Goal: Information Seeking & Learning: Learn about a topic

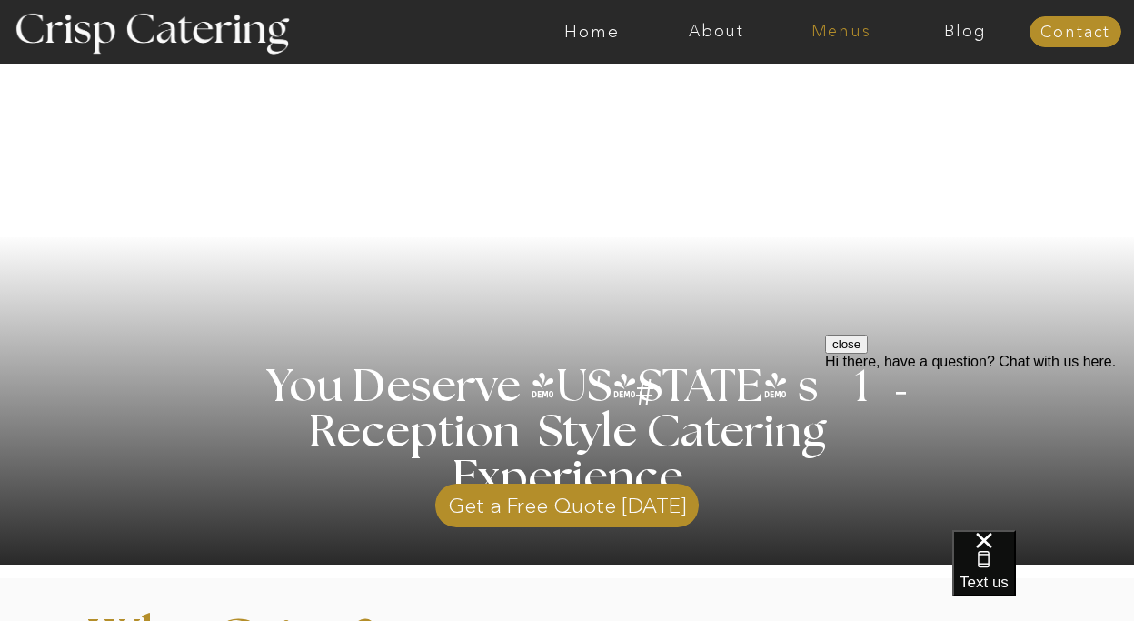
click at [829, 27] on nav "Menus" at bounding box center [841, 32] width 125 height 18
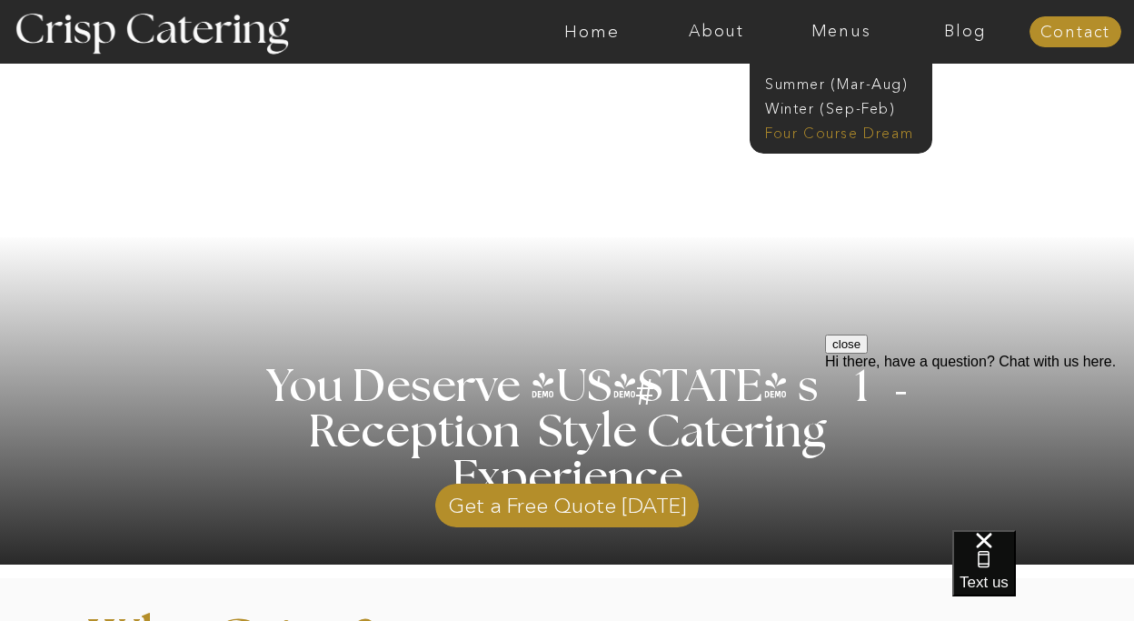
click at [812, 131] on nav "Four Course Dream" at bounding box center [846, 131] width 163 height 17
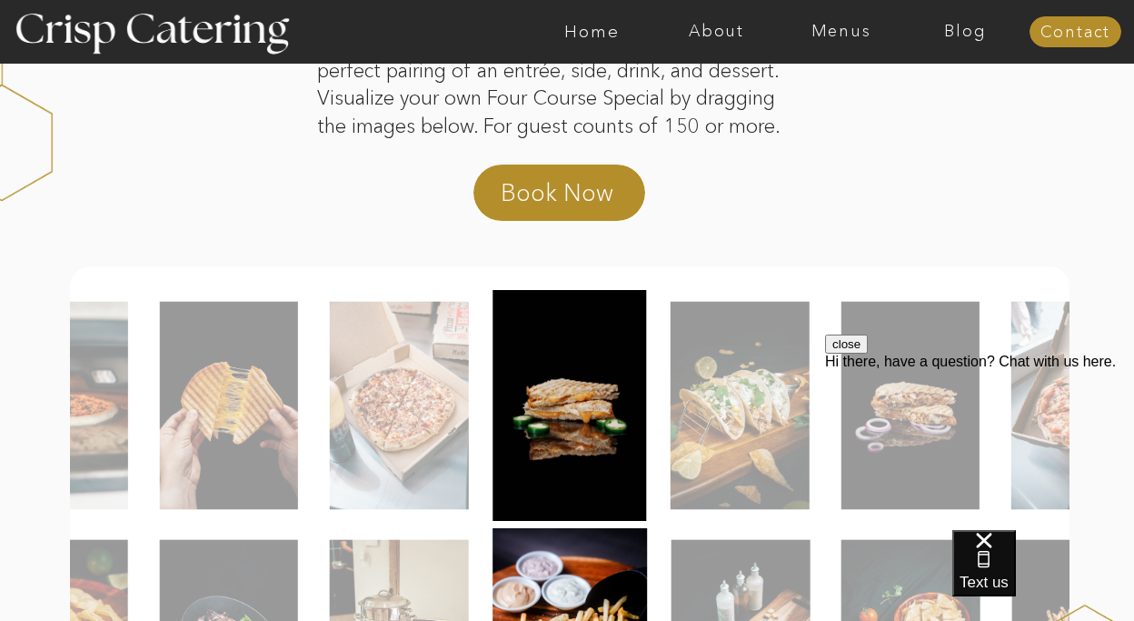
scroll to position [245, 0]
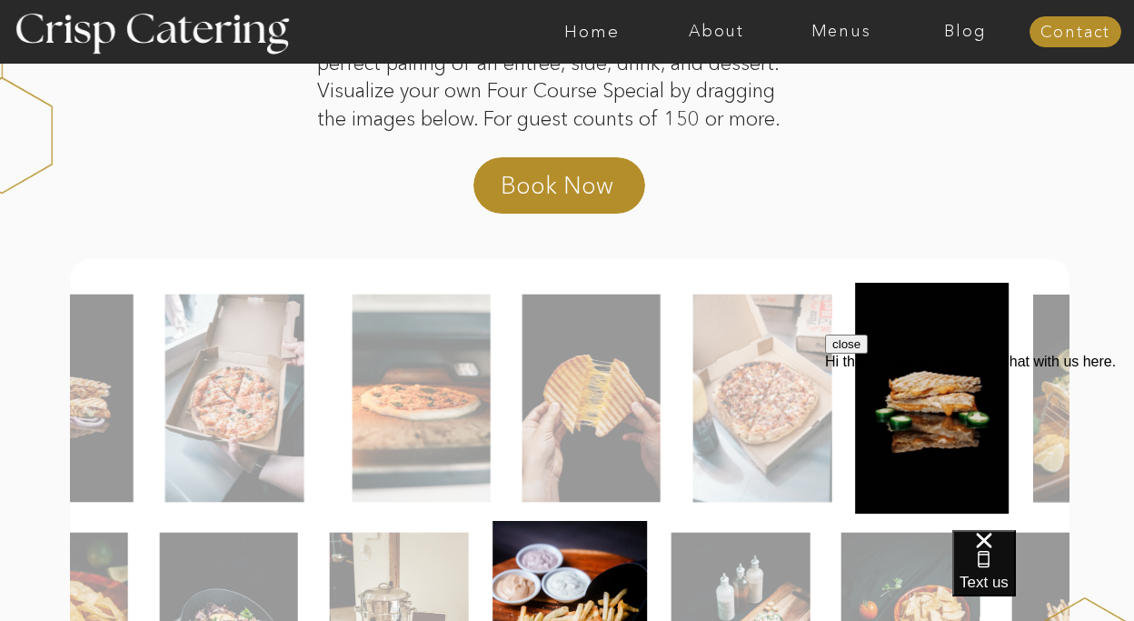
click at [496, 370] on div at bounding box center [570, 398] width 1000 height 231
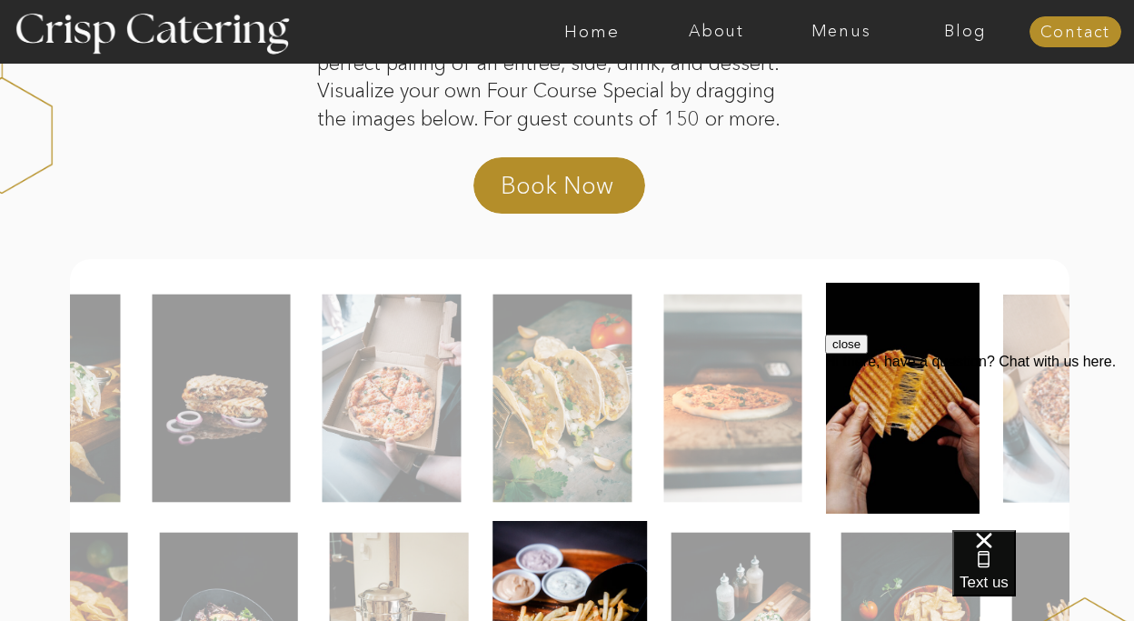
click at [555, 388] on img at bounding box center [562, 399] width 139 height 208
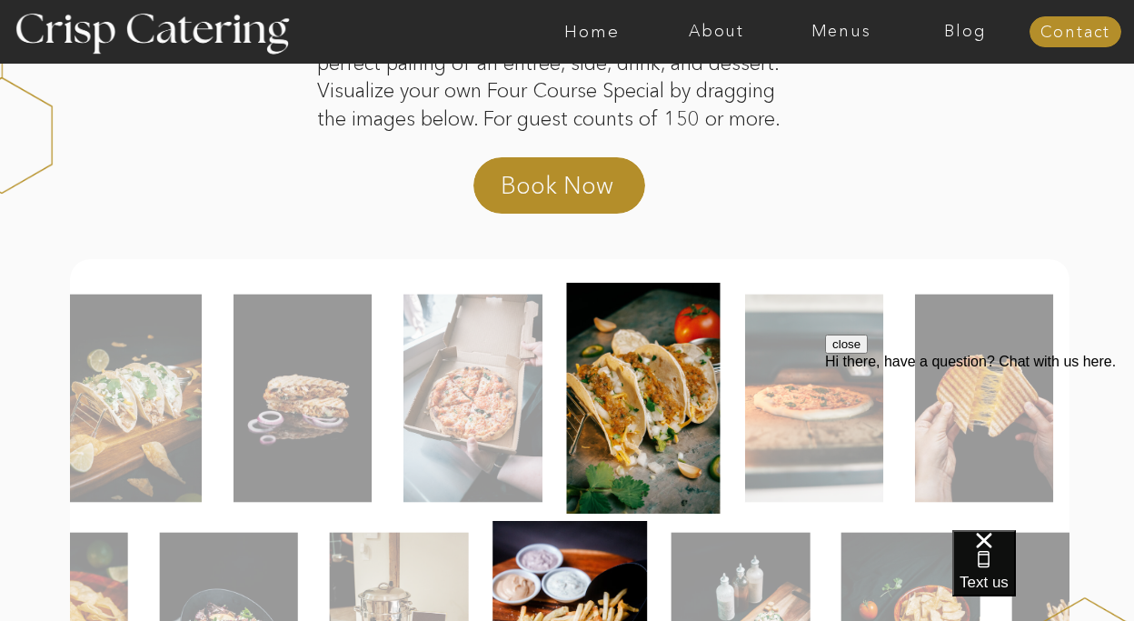
click at [511, 384] on img at bounding box center [473, 399] width 139 height 208
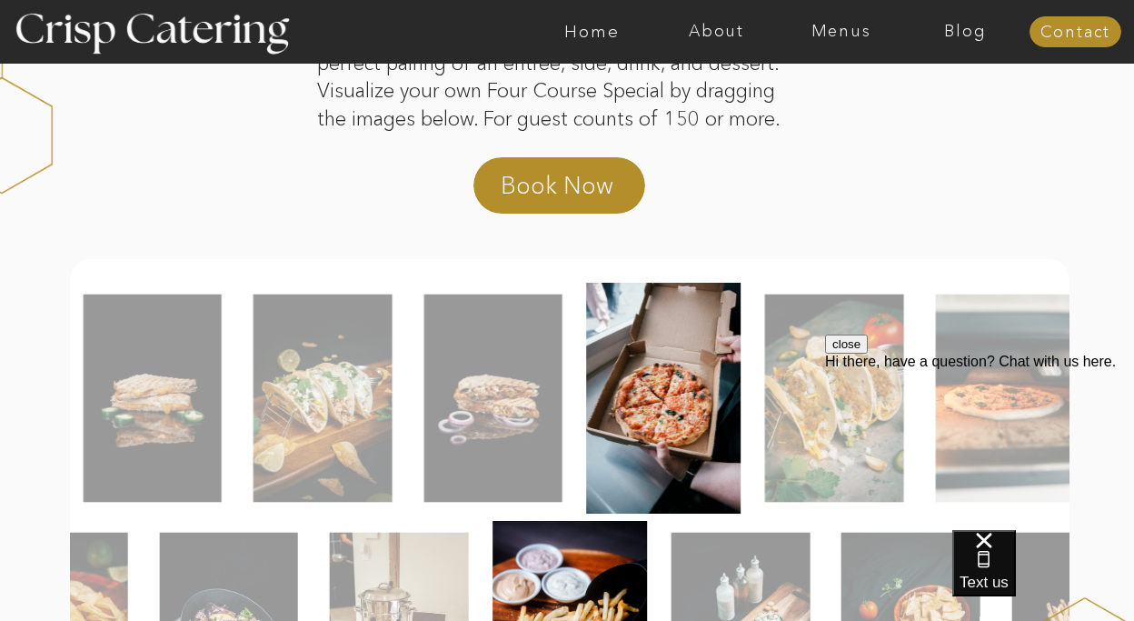
click at [524, 364] on img at bounding box center [493, 399] width 138 height 208
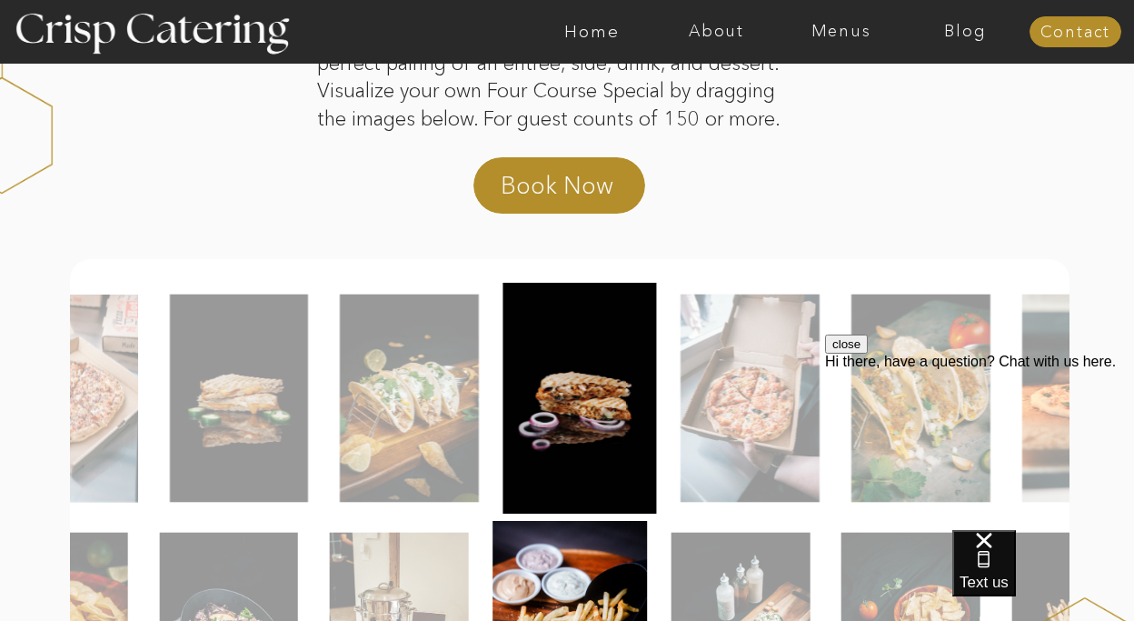
click at [479, 353] on img at bounding box center [409, 399] width 139 height 208
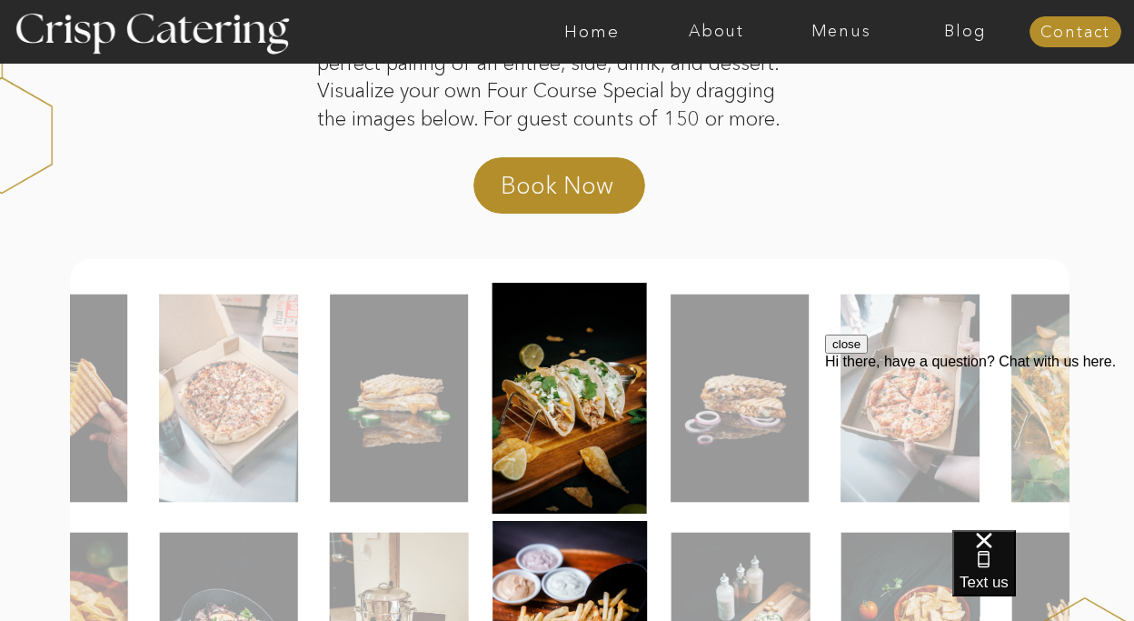
click at [468, 354] on img at bounding box center [399, 399] width 138 height 208
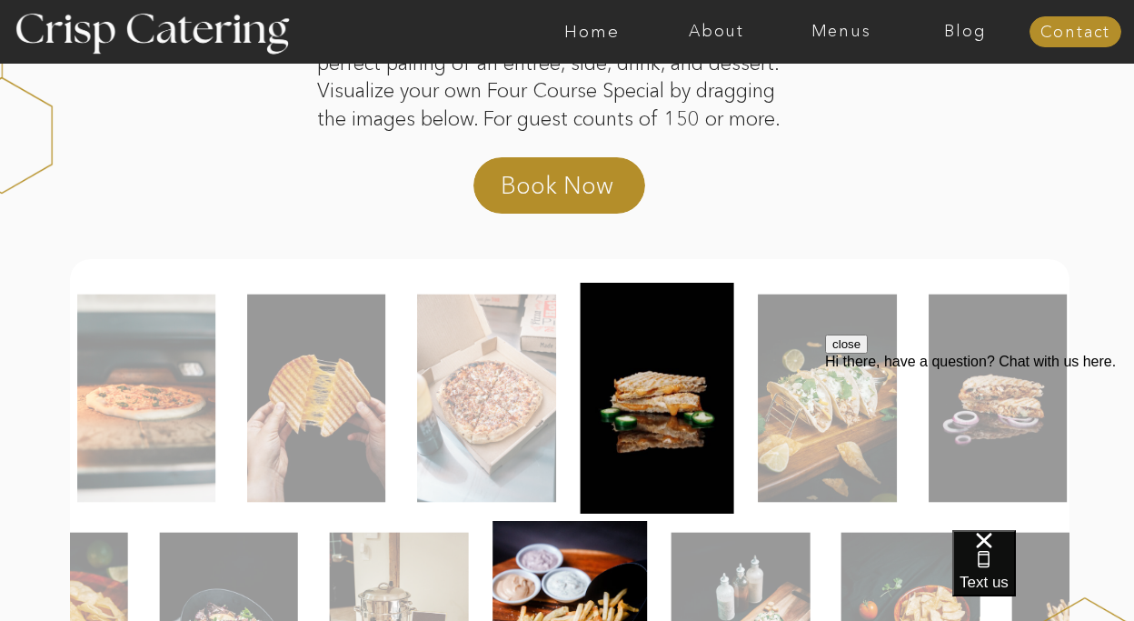
click at [500, 348] on img at bounding box center [486, 399] width 139 height 208
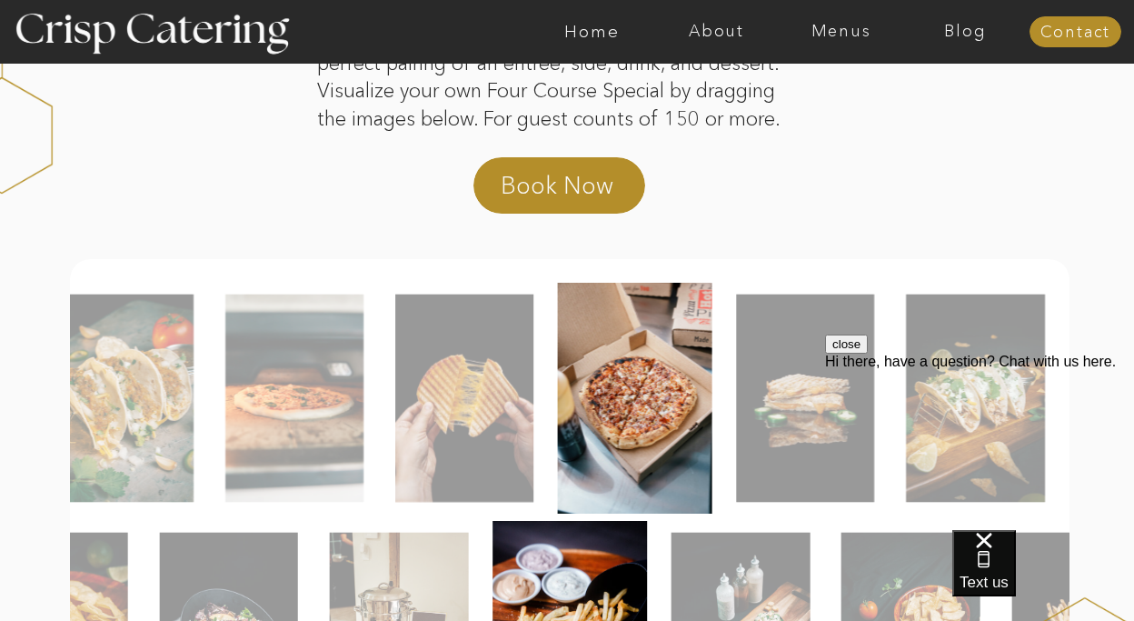
click at [463, 334] on img at bounding box center [464, 399] width 138 height 208
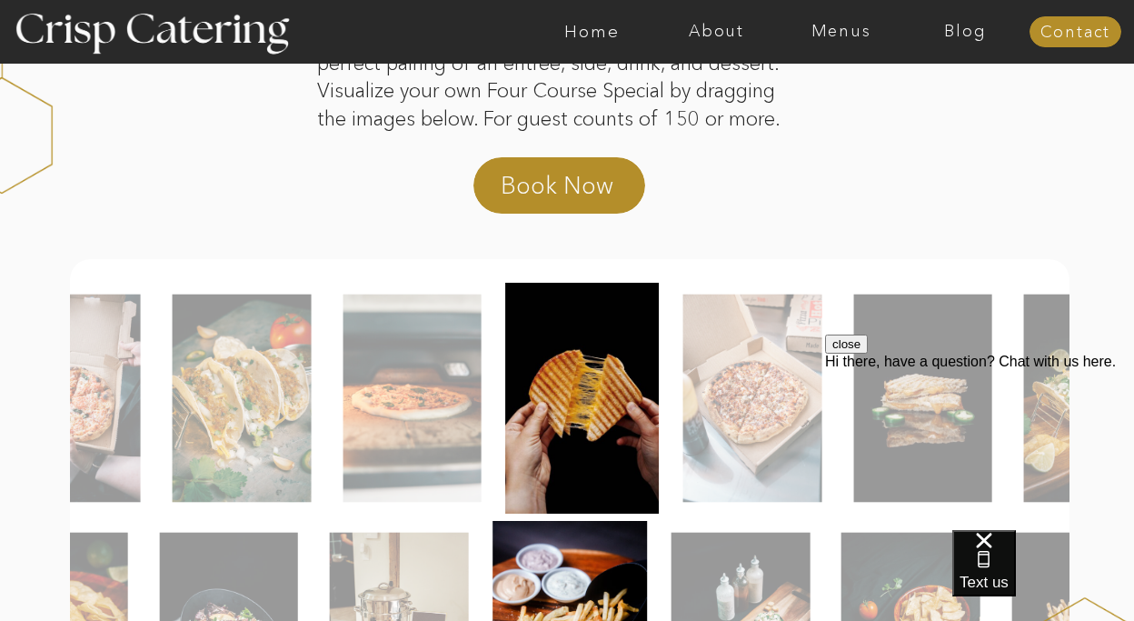
click at [472, 336] on img at bounding box center [412, 399] width 138 height 208
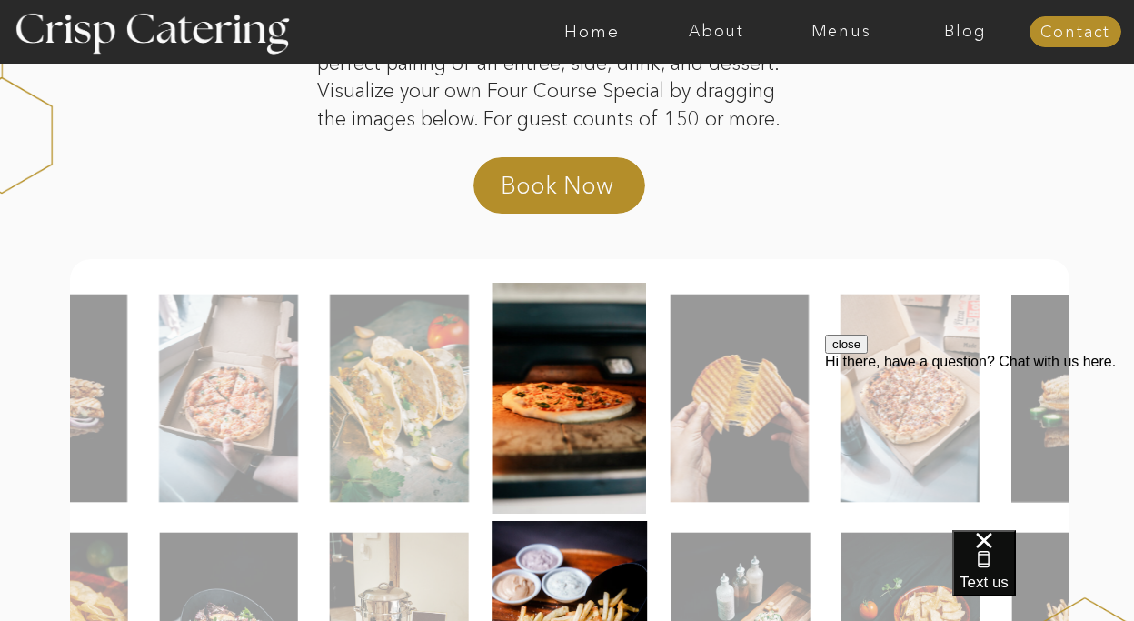
click at [463, 336] on img at bounding box center [399, 399] width 139 height 208
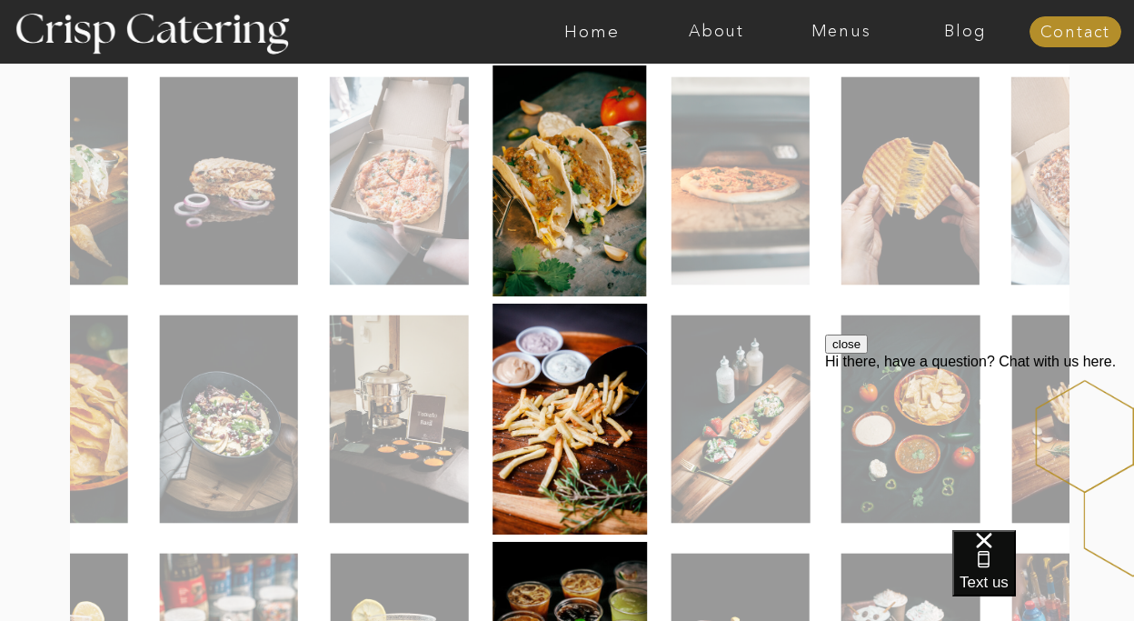
scroll to position [463, 0]
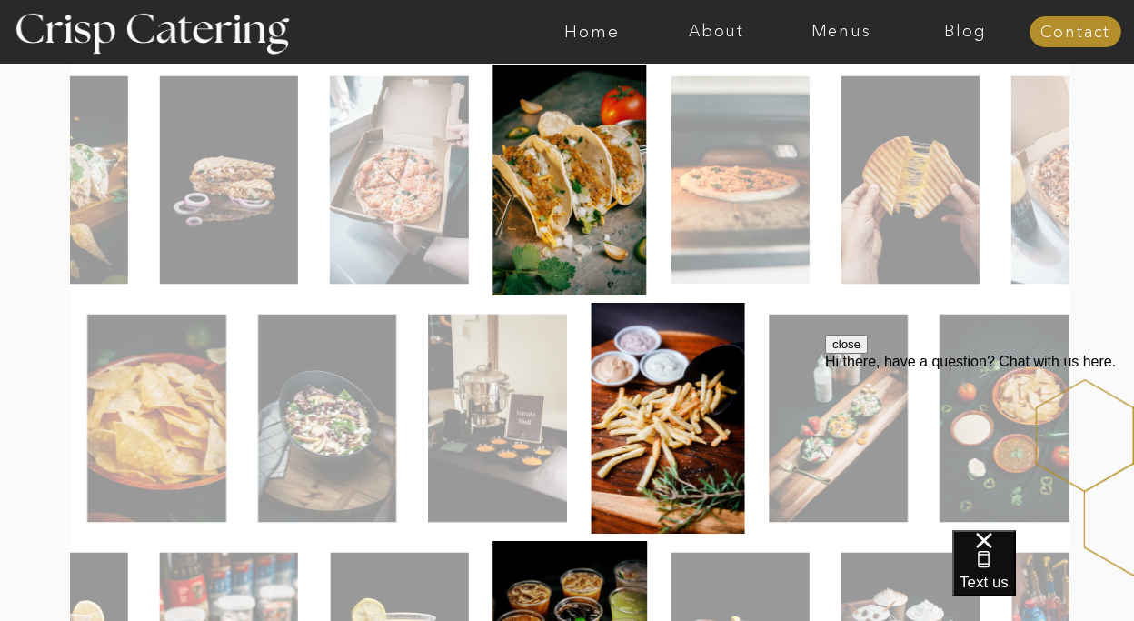
click at [445, 415] on img at bounding box center [497, 419] width 139 height 208
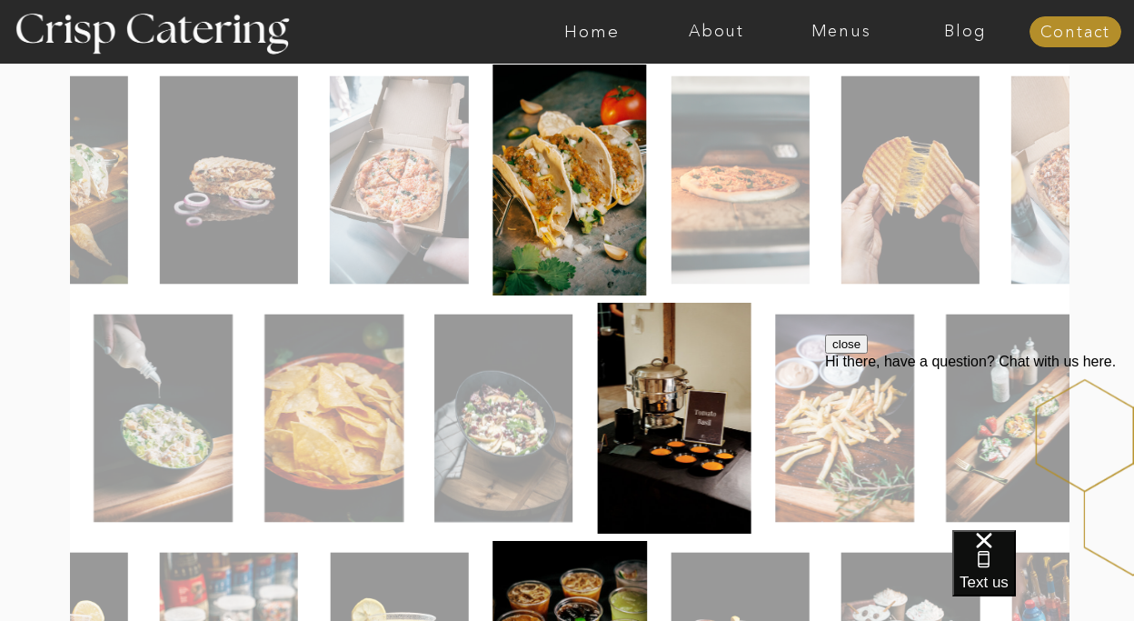
click at [550, 417] on img at bounding box center [503, 419] width 138 height 208
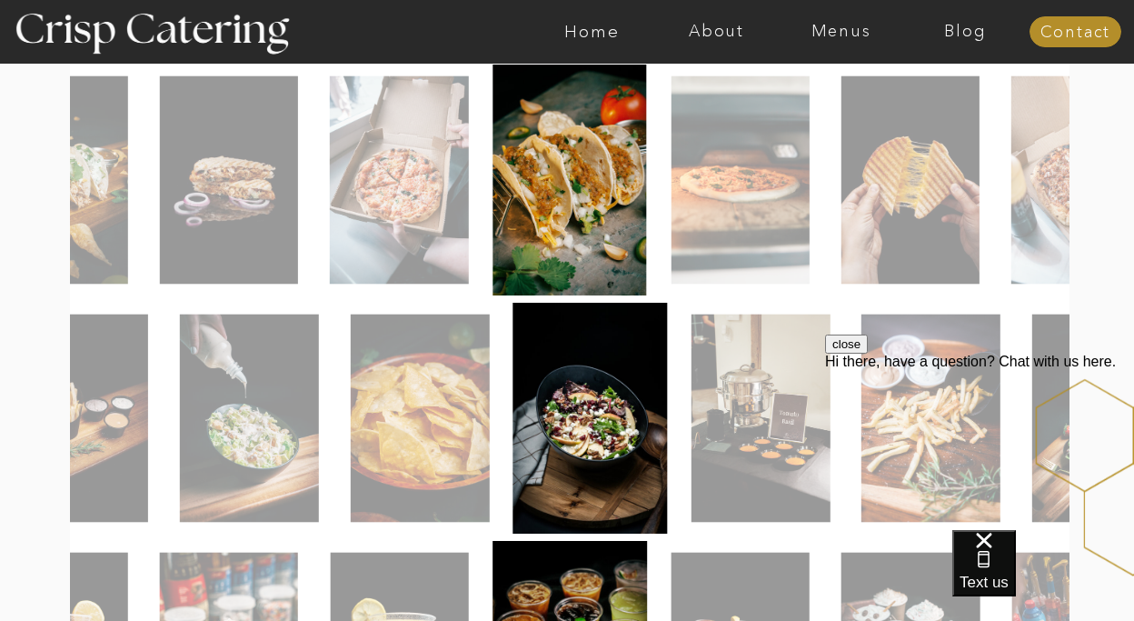
click at [474, 384] on img at bounding box center [420, 419] width 139 height 208
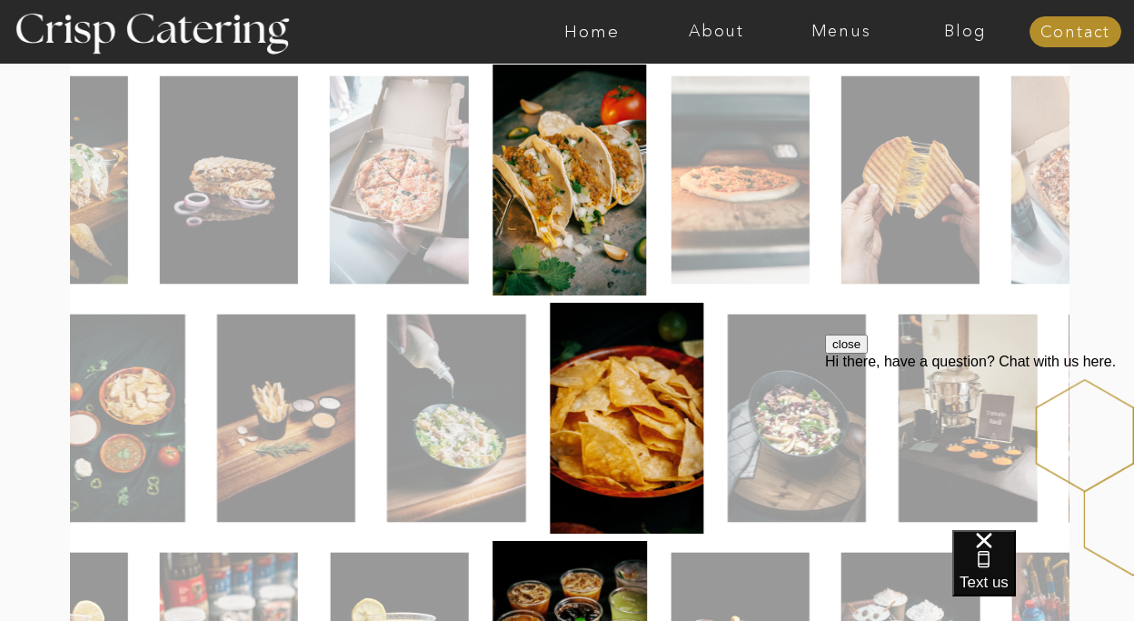
click at [469, 375] on img at bounding box center [456, 419] width 139 height 208
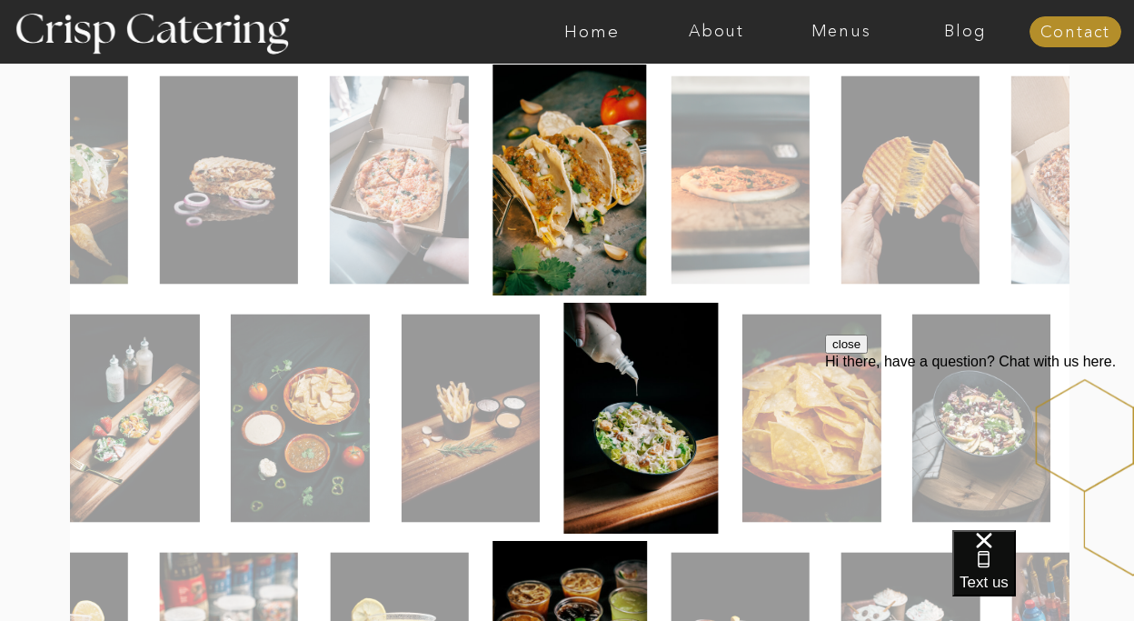
click at [464, 352] on img at bounding box center [471, 419] width 138 height 208
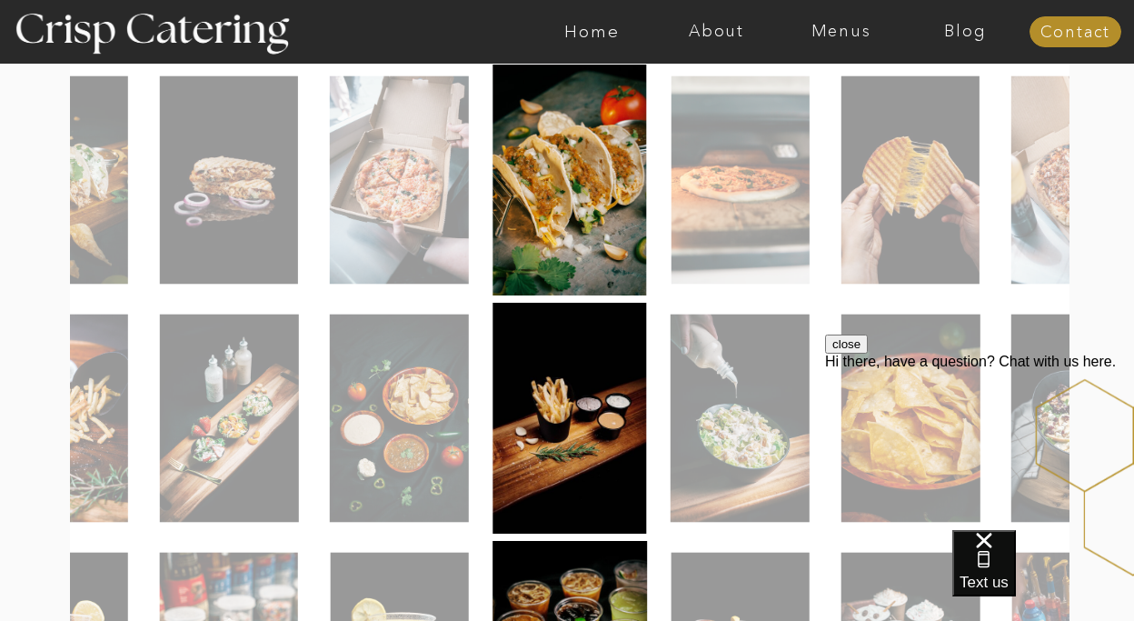
click at [451, 345] on img at bounding box center [399, 419] width 139 height 208
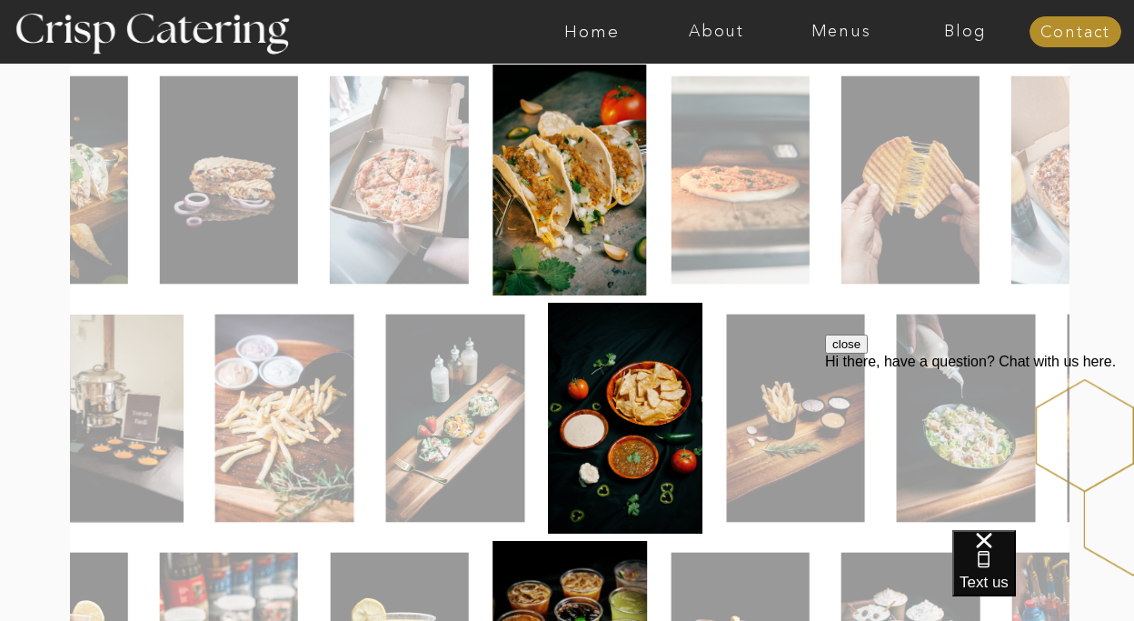
click at [524, 346] on img at bounding box center [454, 419] width 139 height 208
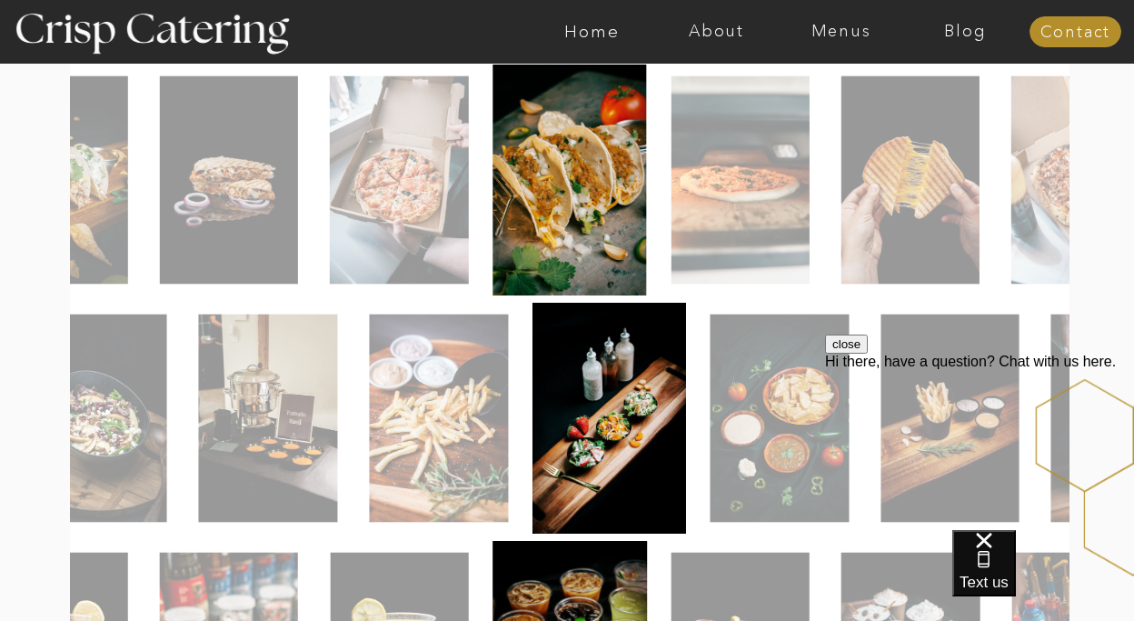
click at [488, 358] on img at bounding box center [438, 419] width 139 height 208
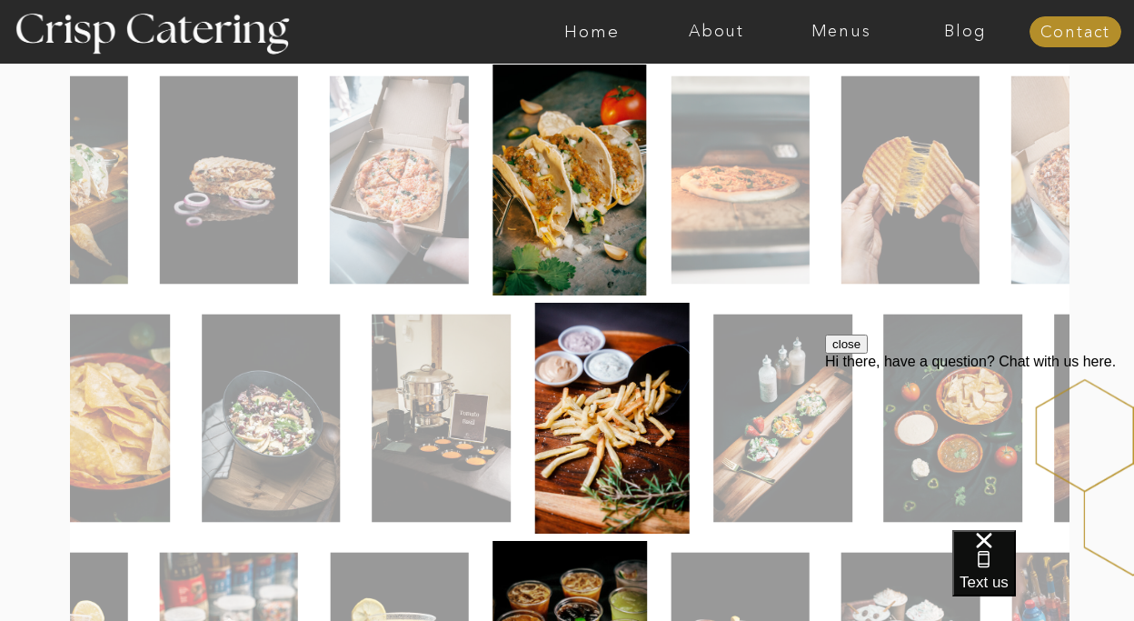
click at [560, 365] on div at bounding box center [570, 418] width 1000 height 231
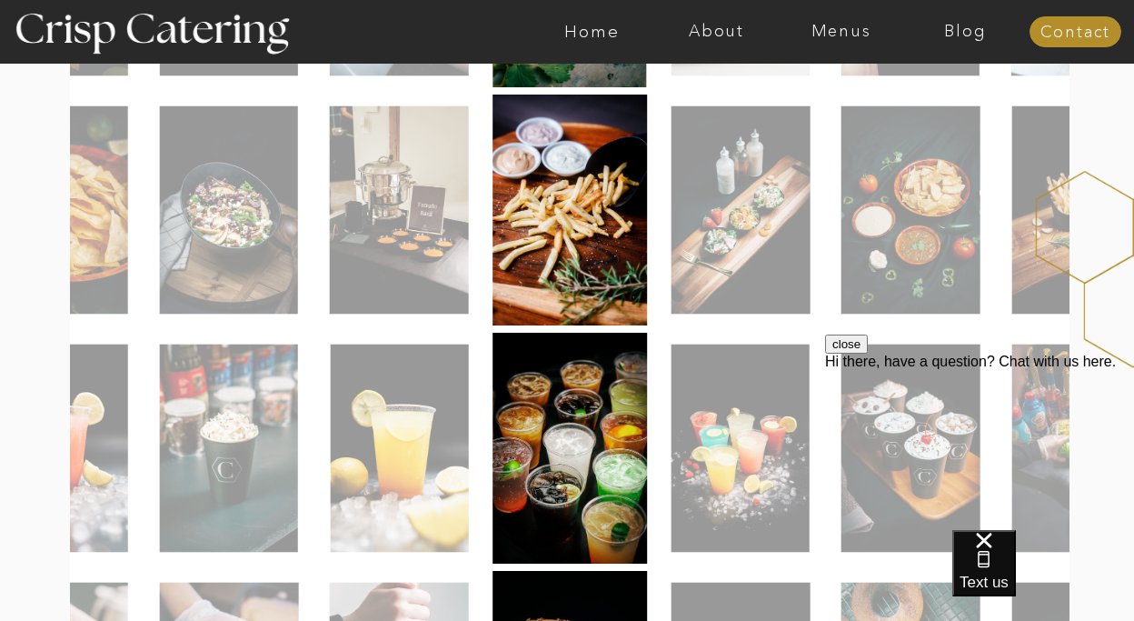
scroll to position [741, 0]
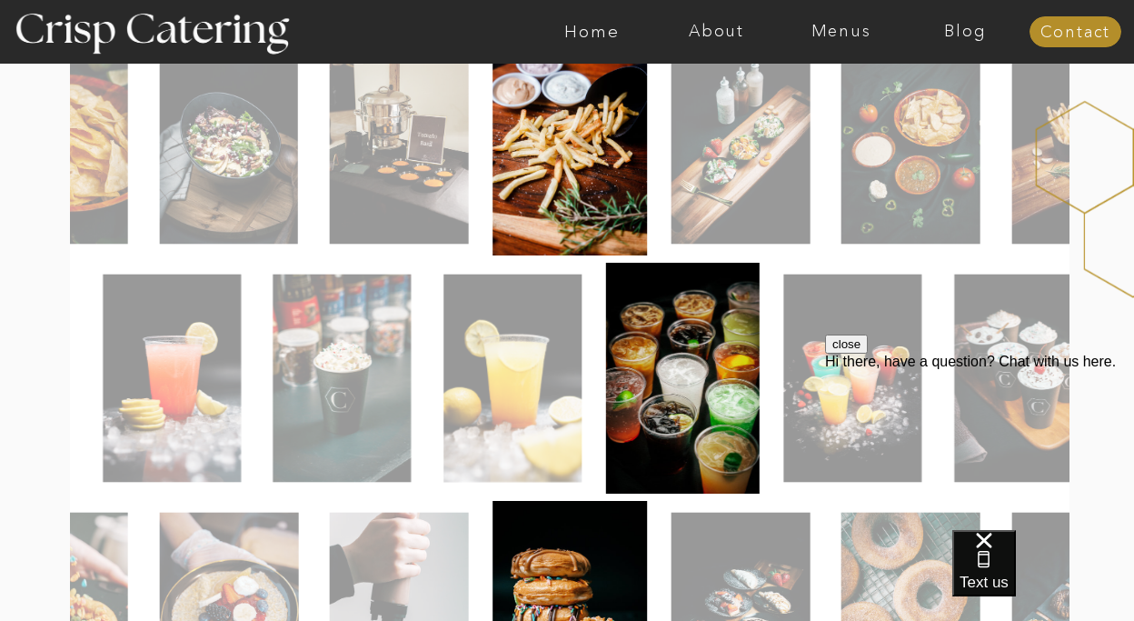
click at [440, 405] on div at bounding box center [570, 378] width 1000 height 231
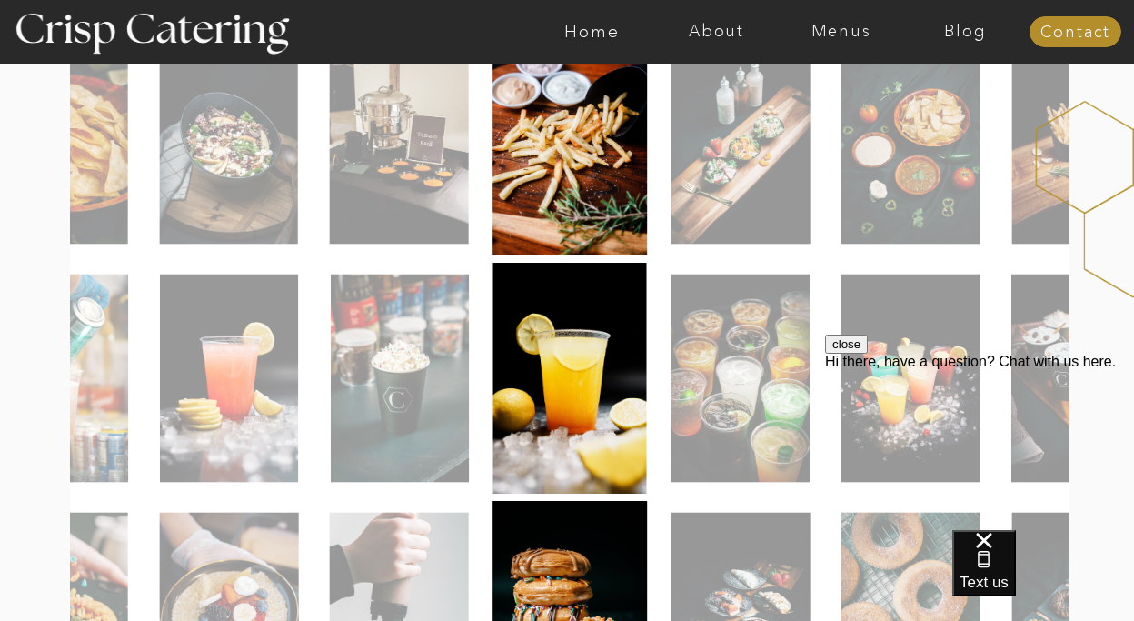
drag, startPoint x: 254, startPoint y: 500, endPoint x: 376, endPoint y: 486, distance: 123.5
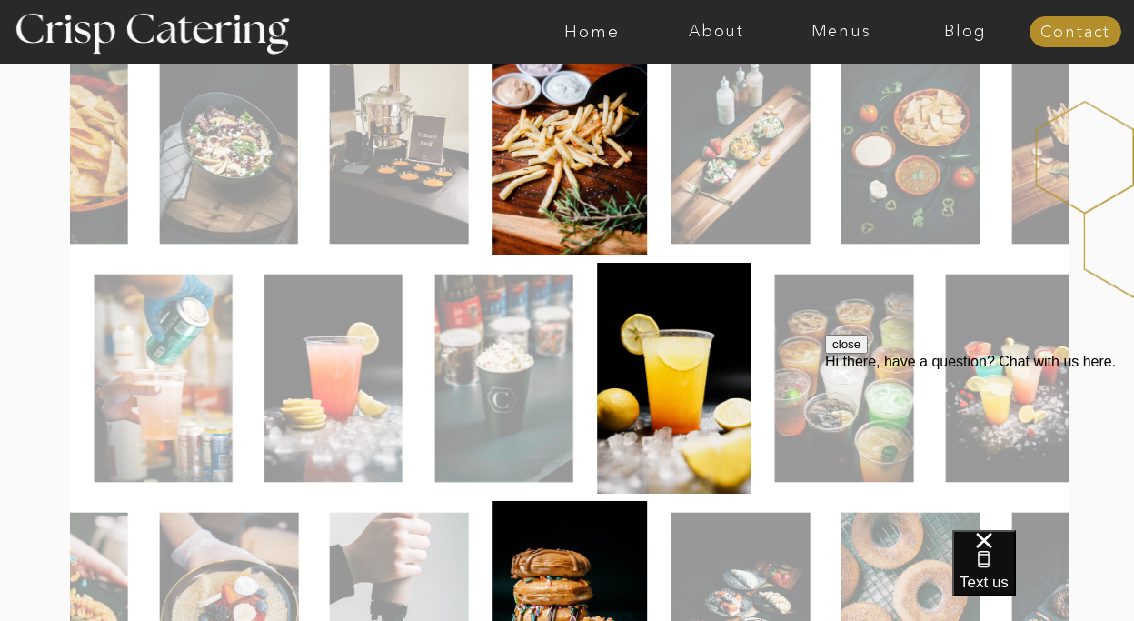
click at [403, 386] on img at bounding box center [334, 379] width 138 height 208
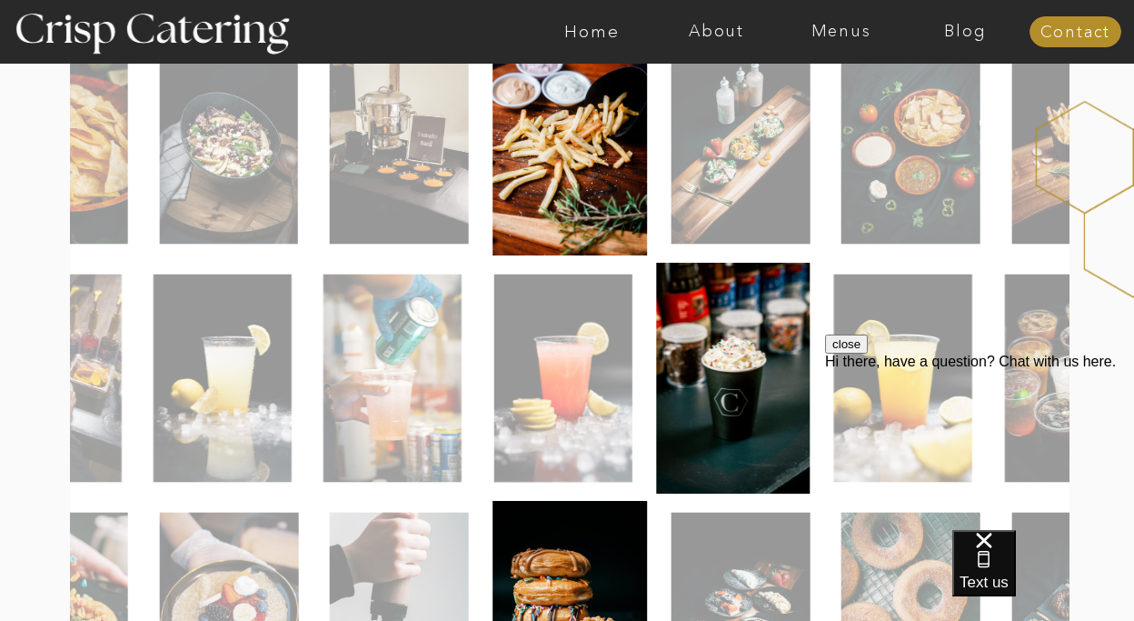
click at [462, 356] on img at bounding box center [393, 379] width 138 height 208
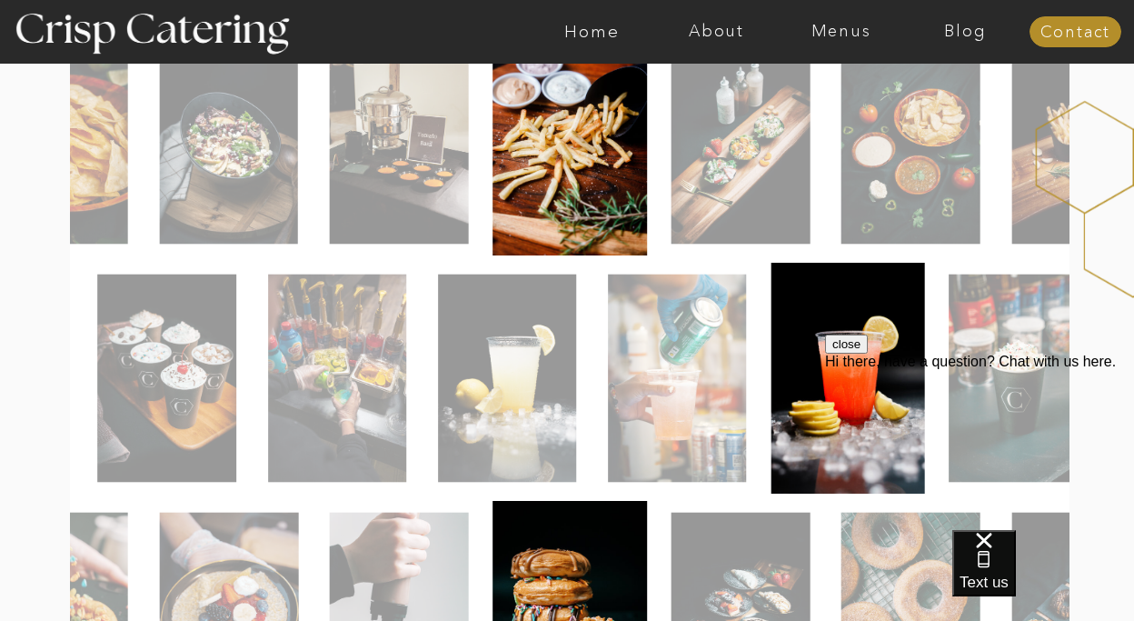
click at [545, 322] on img at bounding box center [507, 379] width 138 height 208
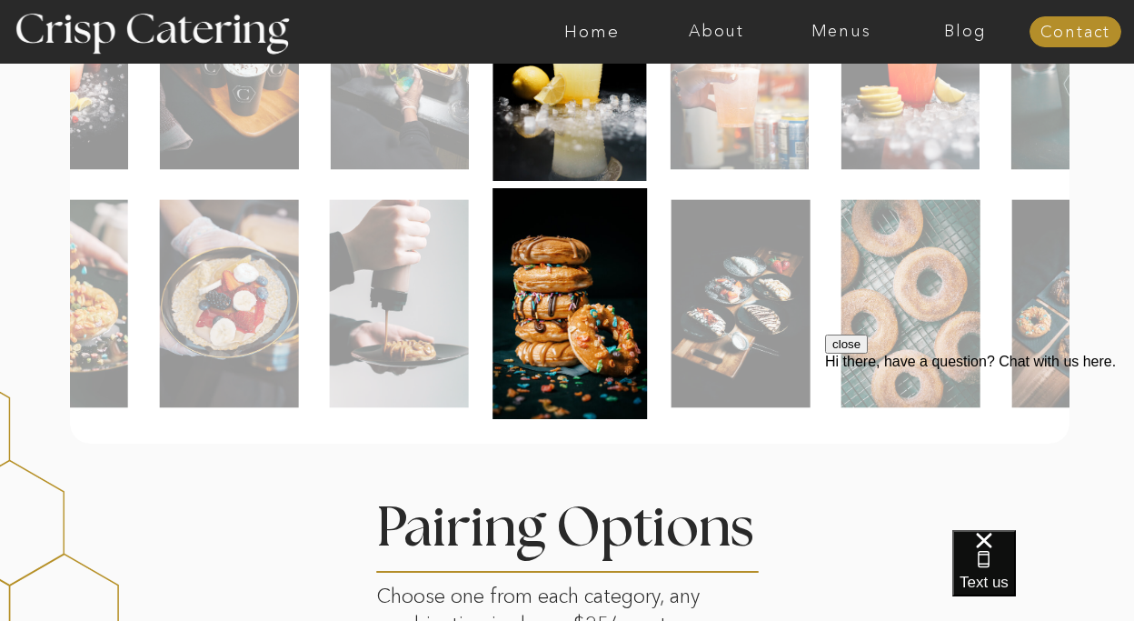
scroll to position [1067, 0]
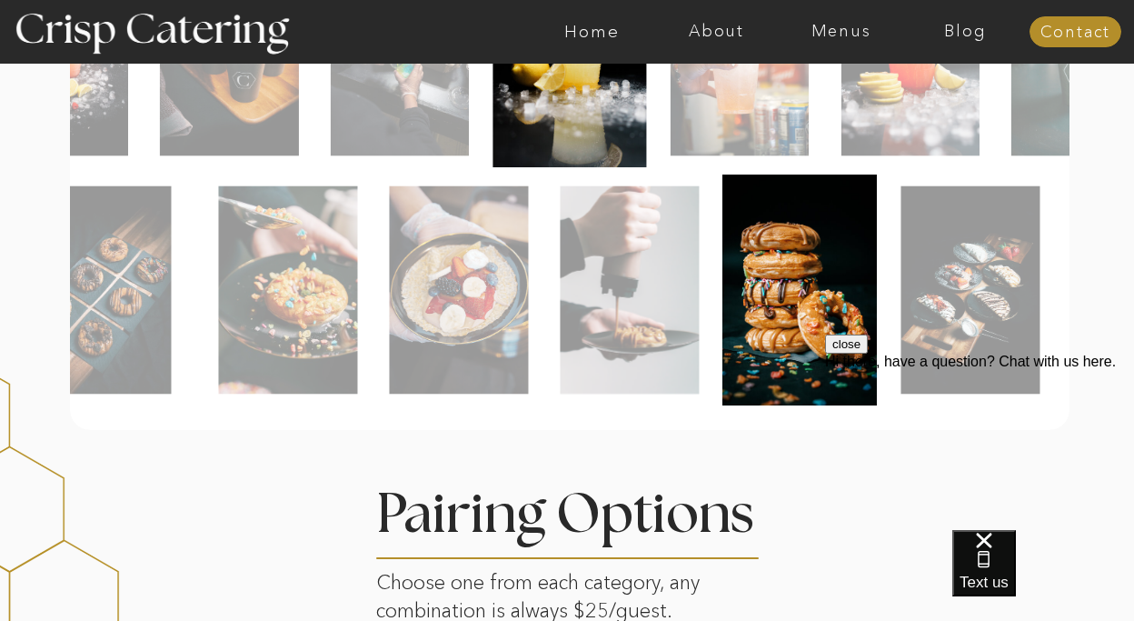
click at [650, 323] on div at bounding box center [570, 290] width 1000 height 231
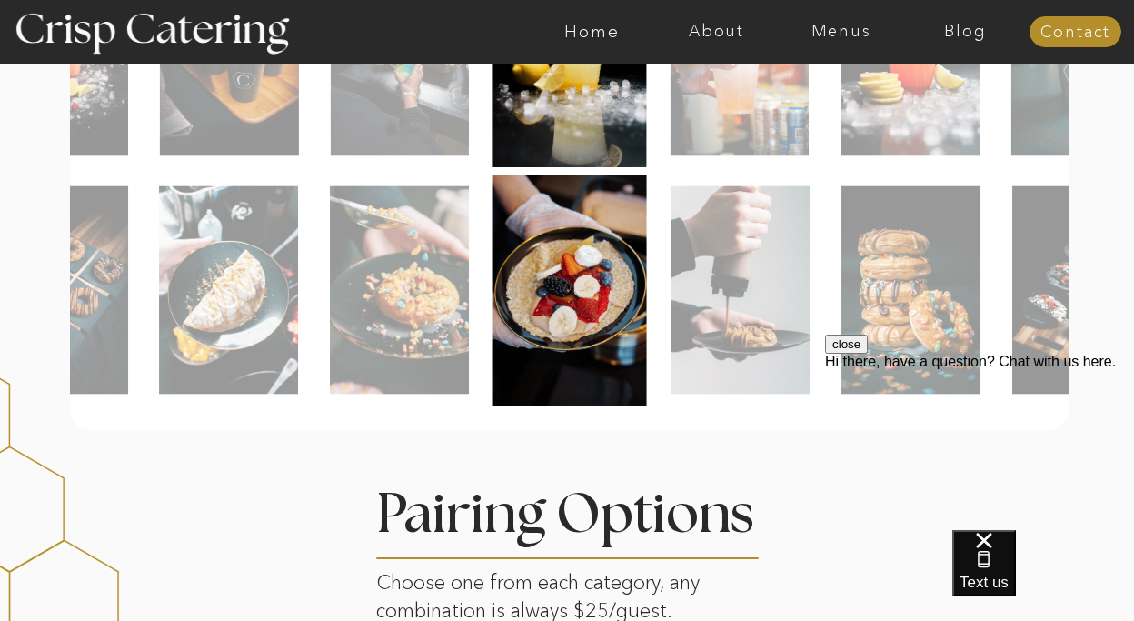
click at [646, 302] on div at bounding box center [570, 290] width 1000 height 231
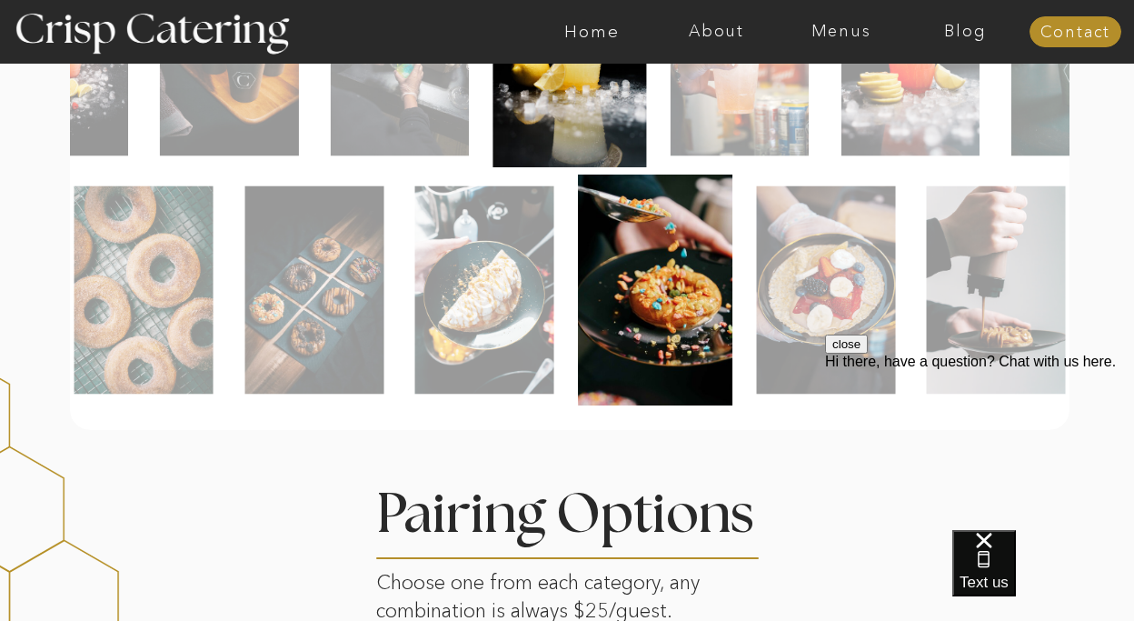
click at [554, 259] on img at bounding box center [484, 290] width 139 height 208
